Goal: Use online tool/utility: Utilize a website feature to perform a specific function

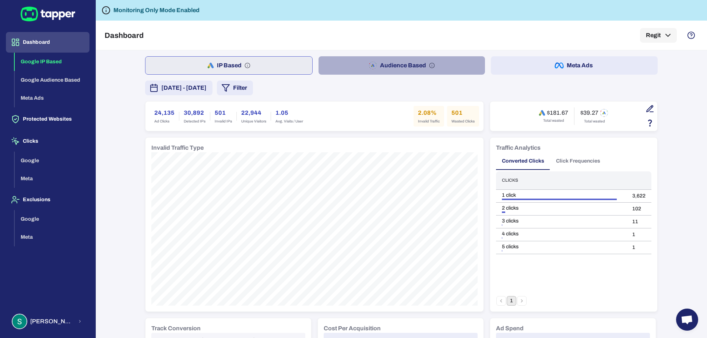
click at [402, 64] on button "Audience Based" at bounding box center [401, 65] width 167 height 18
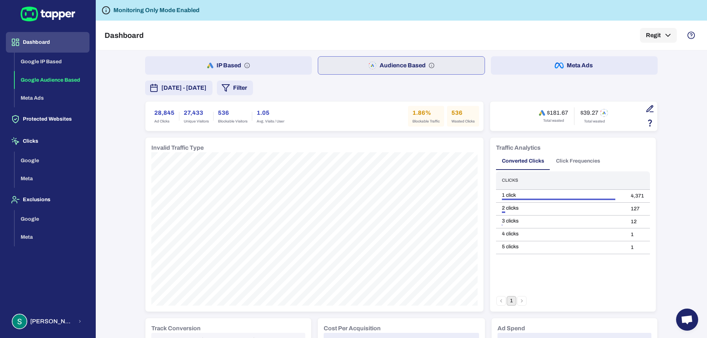
click at [587, 70] on button "Meta Ads" at bounding box center [574, 65] width 167 height 18
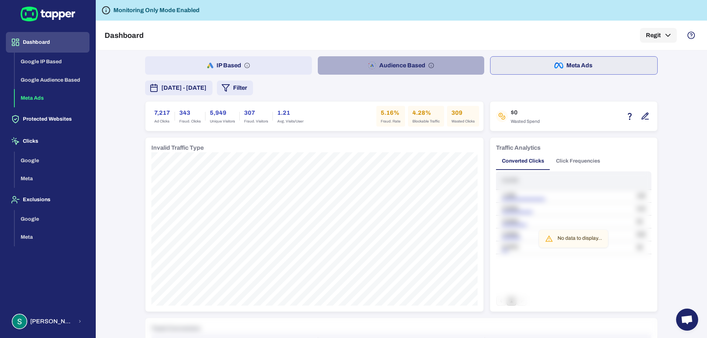
click at [449, 59] on button "Audience Based" at bounding box center [401, 65] width 167 height 18
